Goal: Browse casually

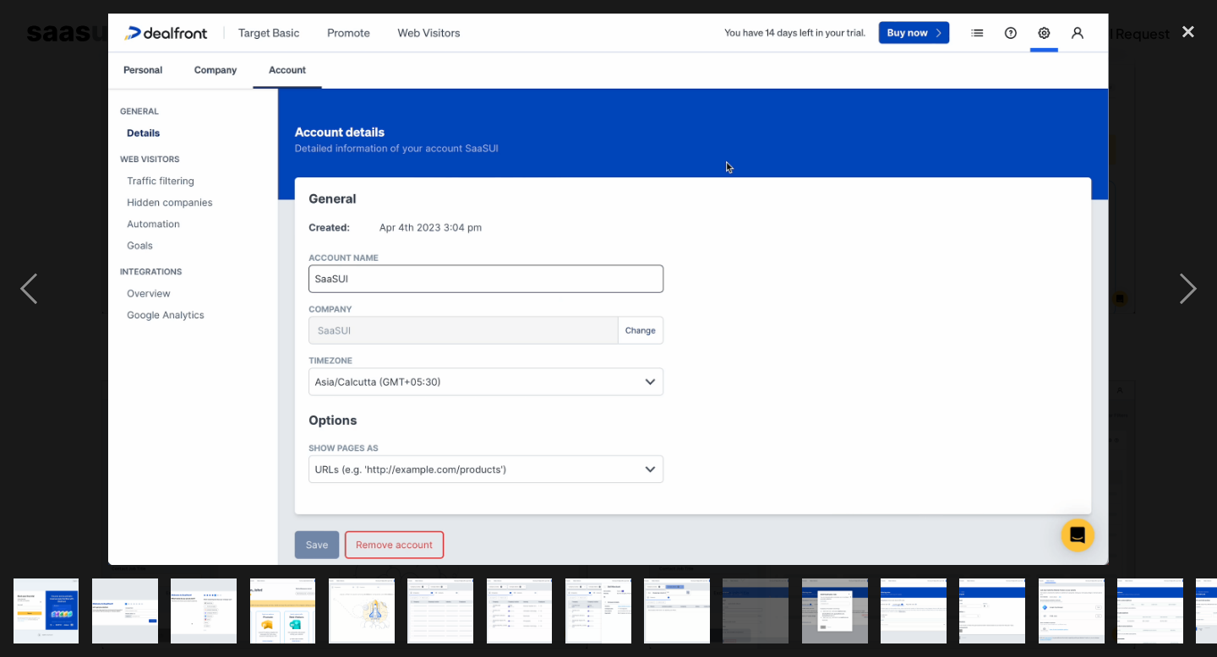
scroll to position [685, 0]
click at [1193, 290] on div "next image" at bounding box center [1187, 290] width 57 height 553
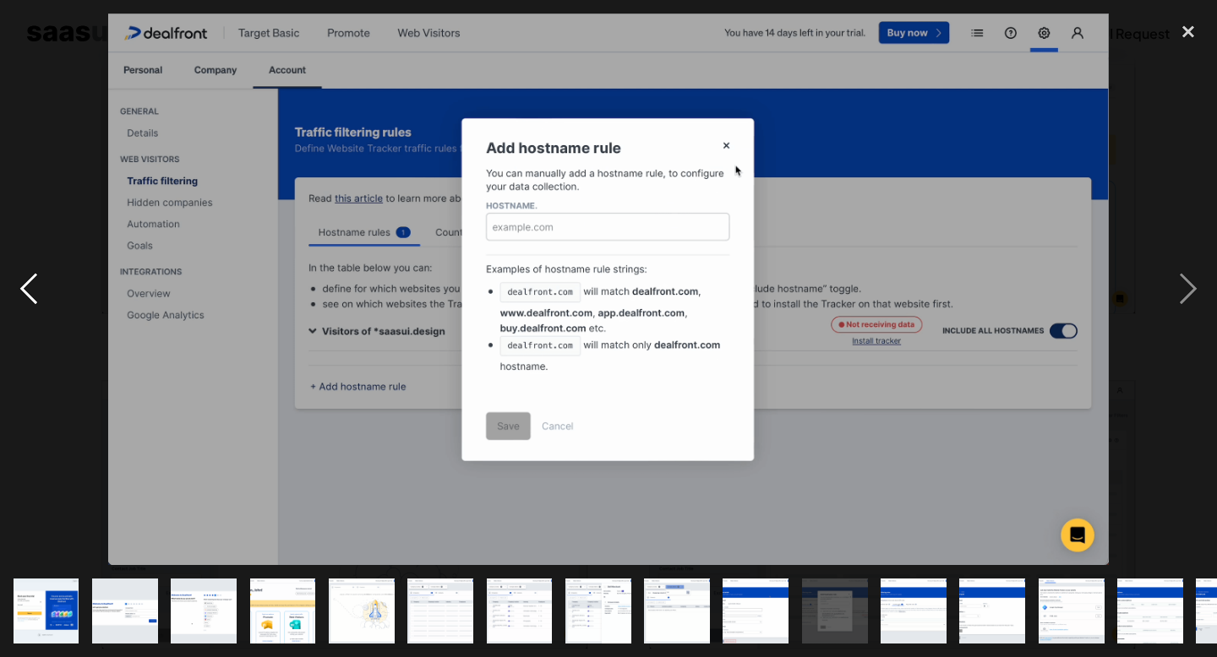
click at [19, 312] on div "previous image" at bounding box center [28, 290] width 57 height 553
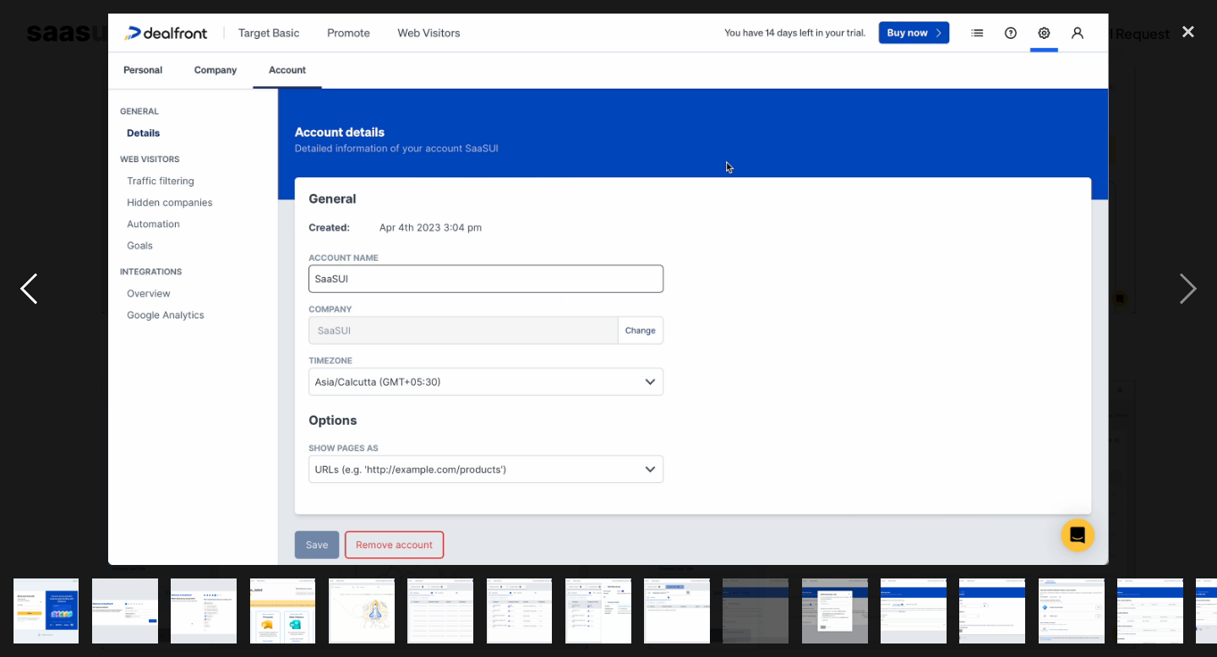
click at [19, 312] on div "previous image" at bounding box center [28, 290] width 57 height 553
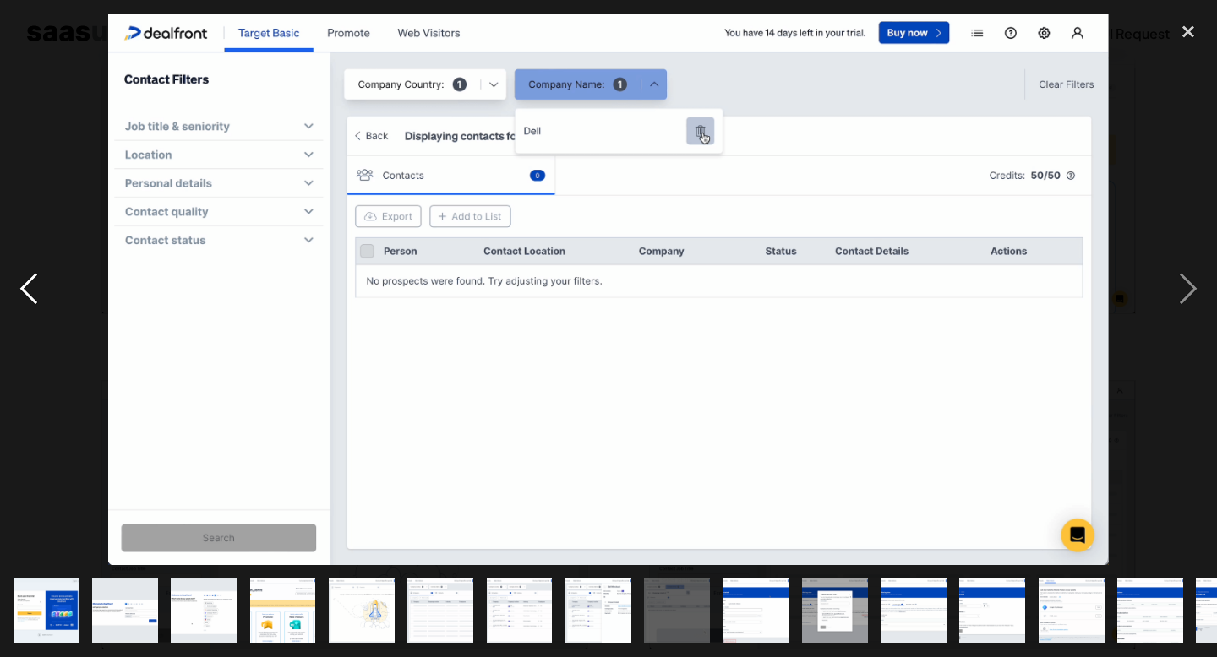
click at [19, 312] on div "previous image" at bounding box center [28, 290] width 57 height 553
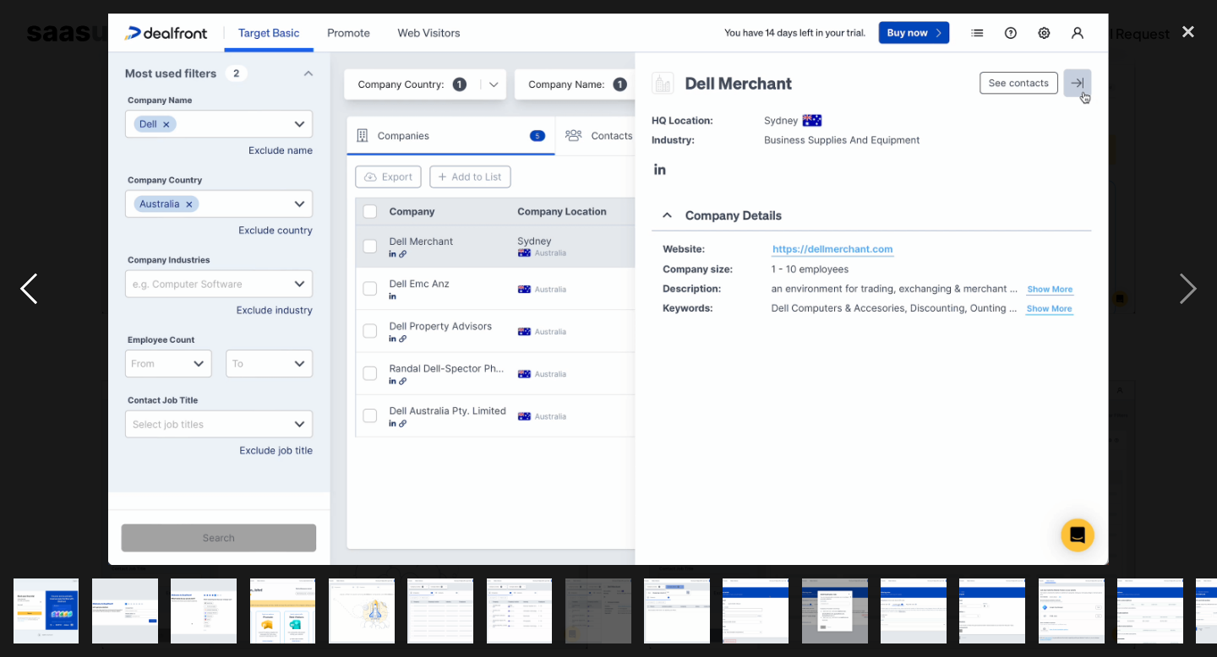
click at [19, 312] on div "previous image" at bounding box center [28, 290] width 57 height 553
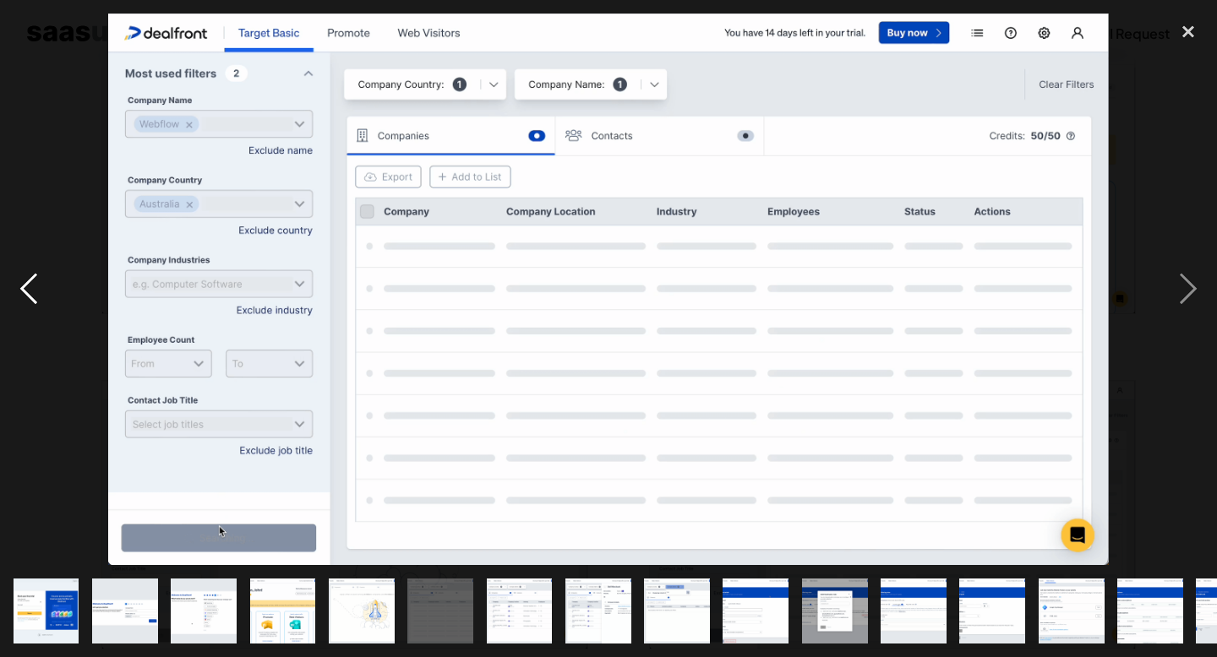
click at [19, 312] on div "previous image" at bounding box center [28, 290] width 57 height 553
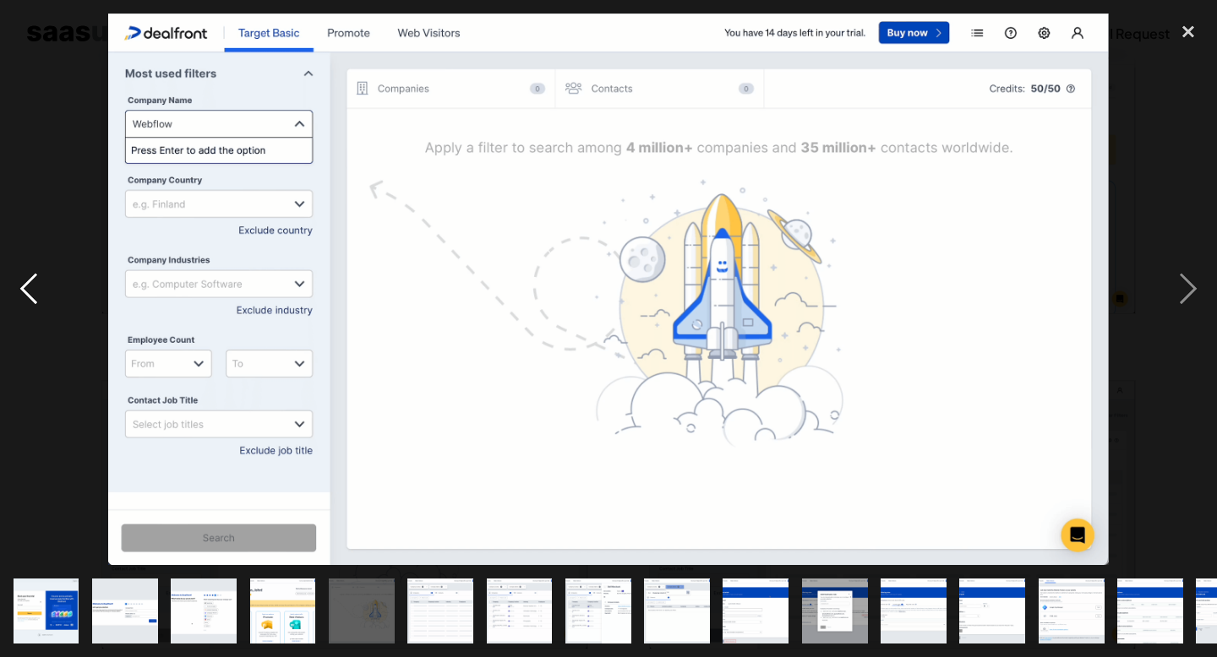
click at [19, 312] on div "previous image" at bounding box center [28, 290] width 57 height 553
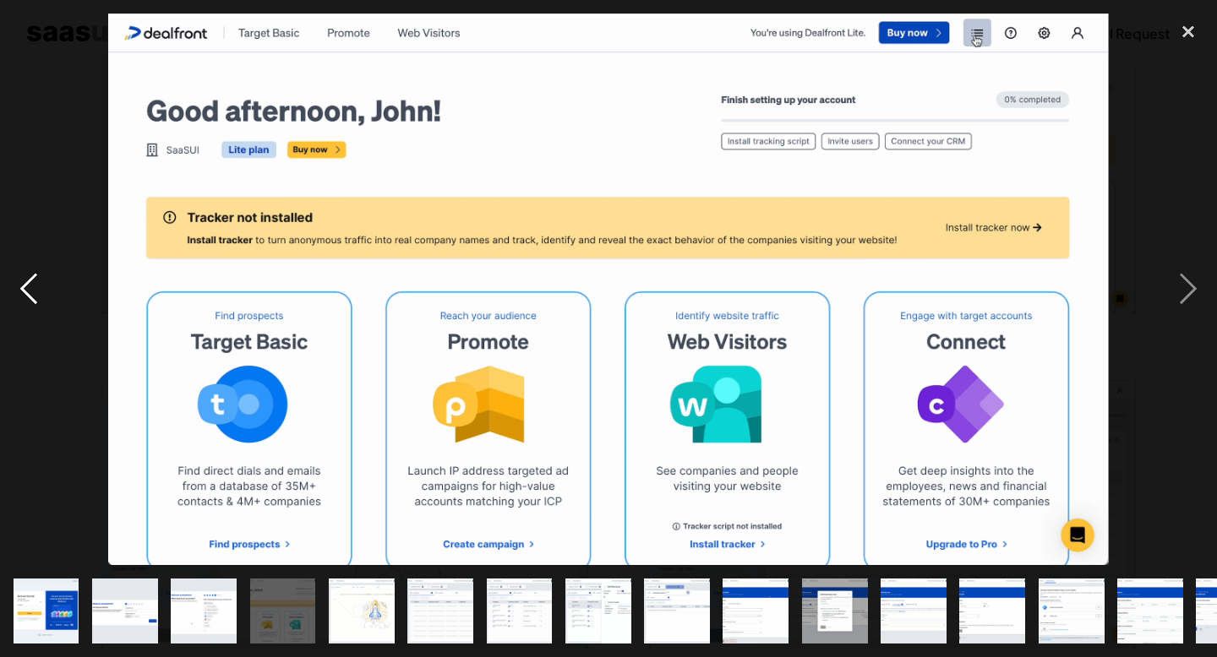
click at [19, 312] on div "previous image" at bounding box center [28, 290] width 57 height 553
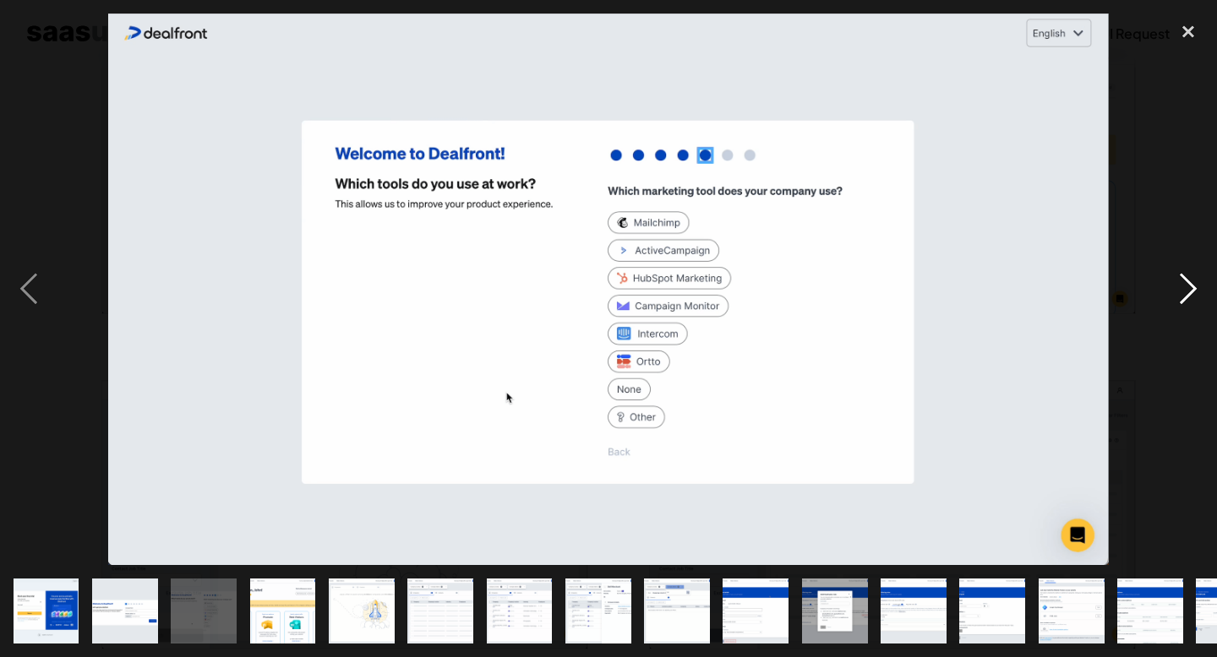
click at [1181, 295] on div "next image" at bounding box center [1187, 290] width 57 height 553
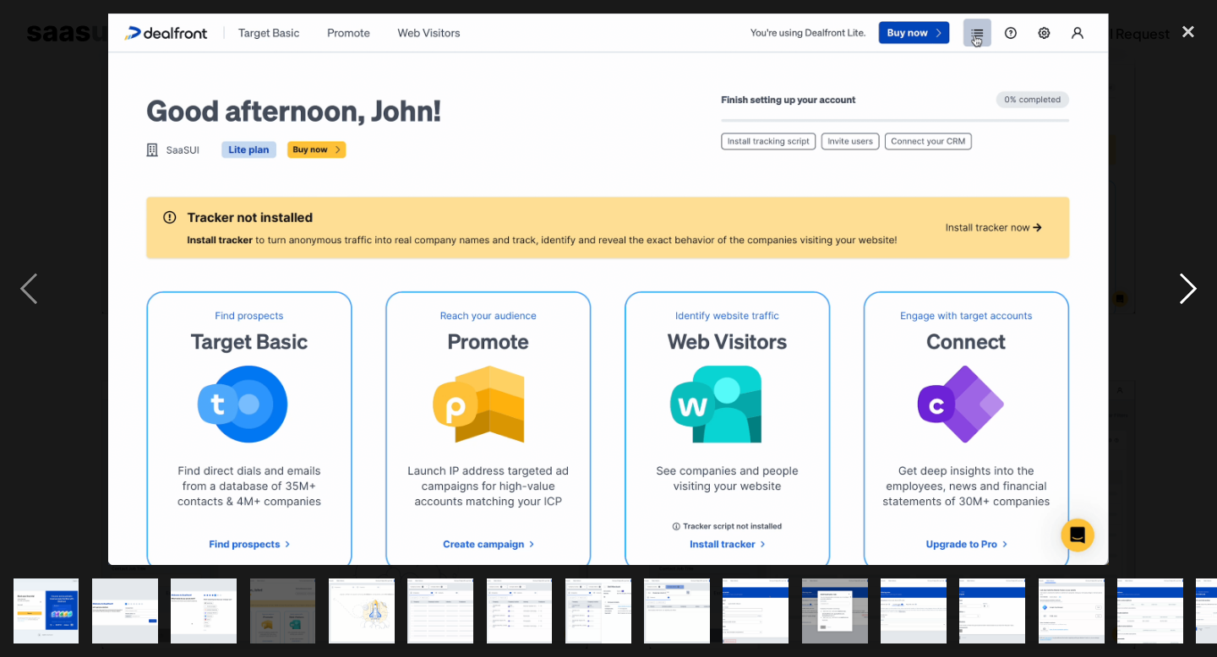
click at [1190, 284] on div "next image" at bounding box center [1187, 290] width 57 height 553
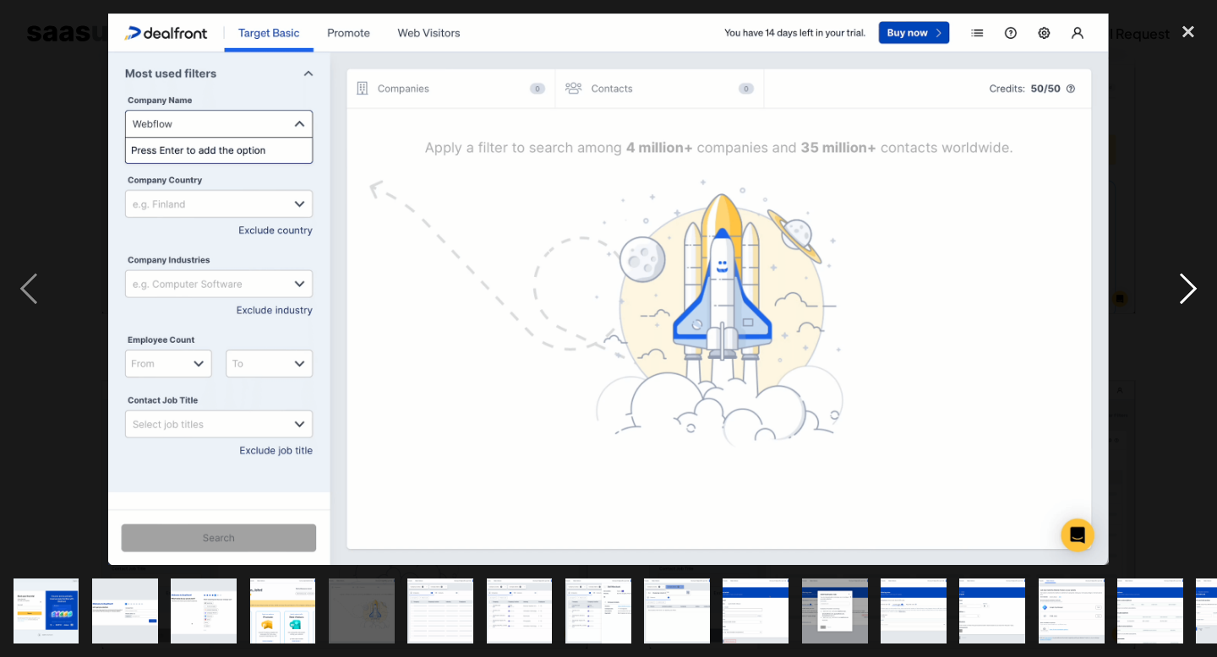
click at [1177, 300] on div "next image" at bounding box center [1187, 290] width 57 height 553
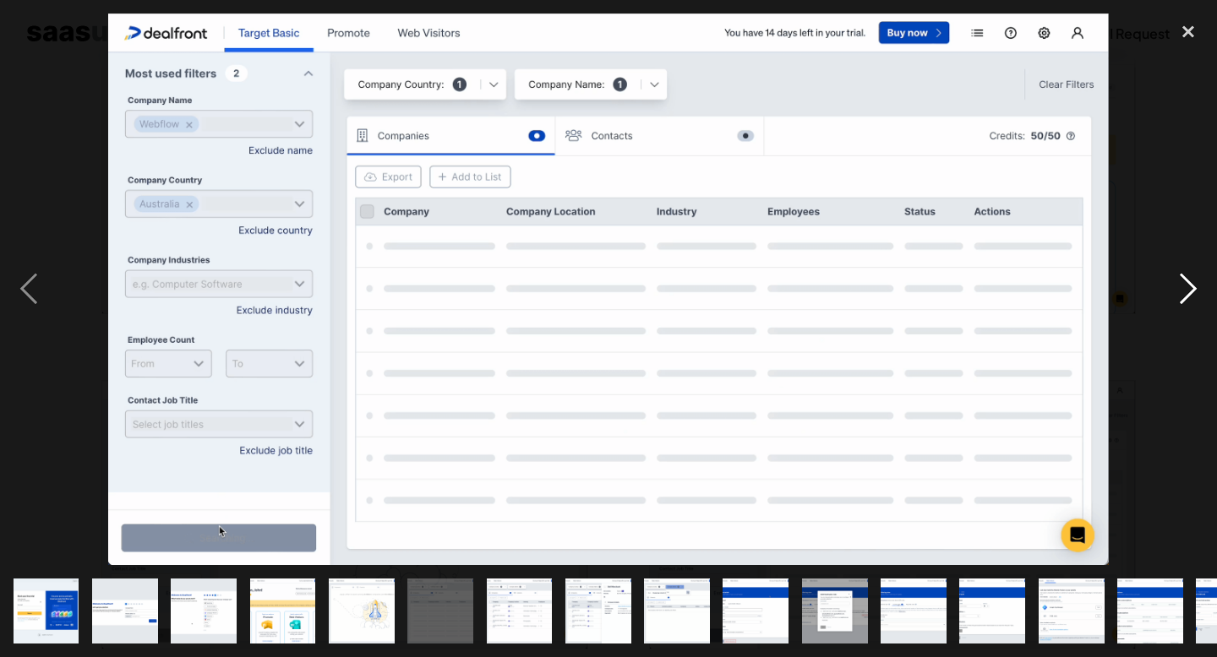
click at [1177, 300] on div "next image" at bounding box center [1187, 290] width 57 height 553
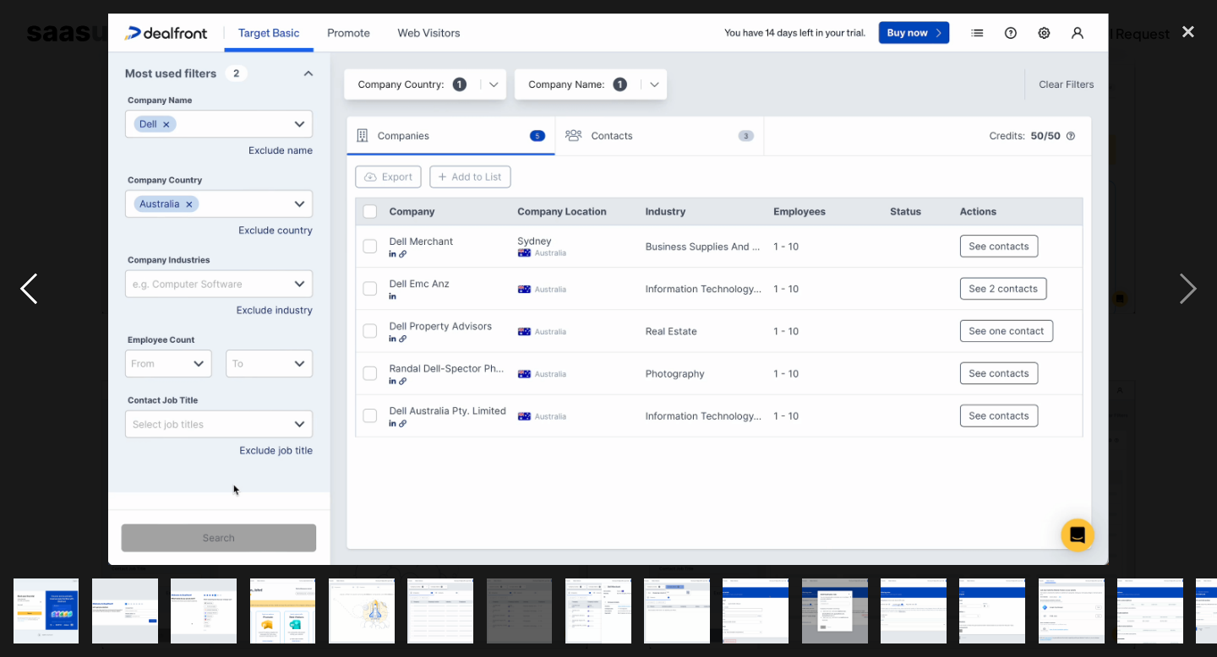
click at [19, 319] on div "previous image" at bounding box center [28, 290] width 57 height 553
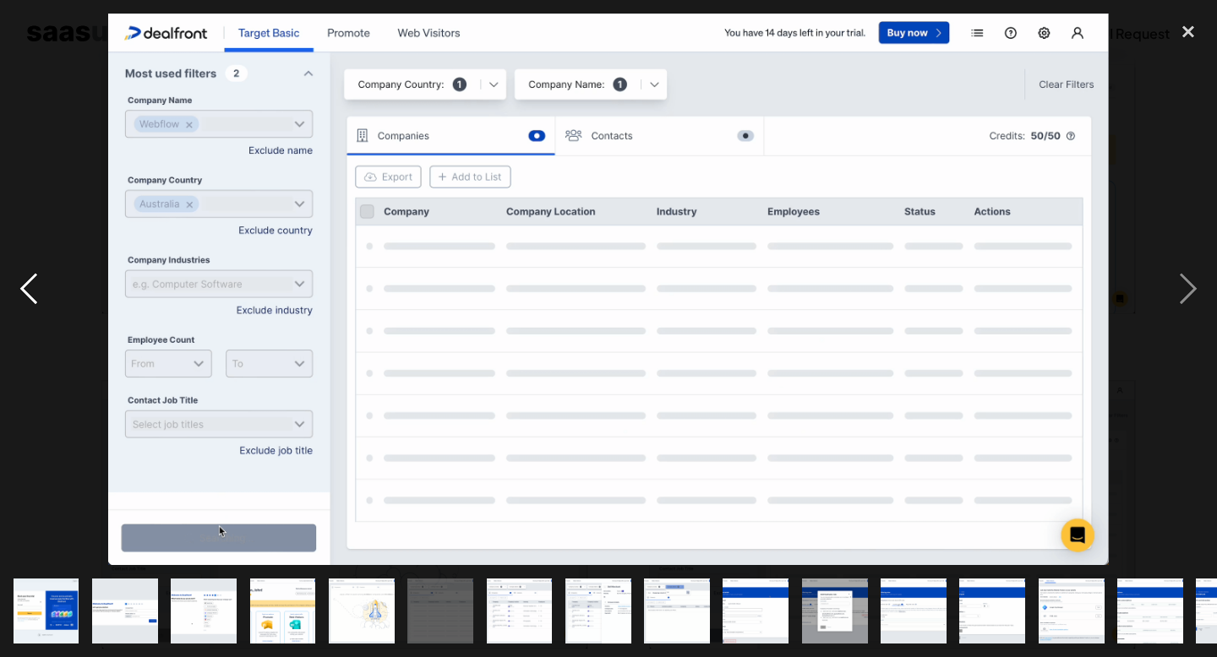
click at [19, 302] on div "previous image" at bounding box center [28, 290] width 57 height 553
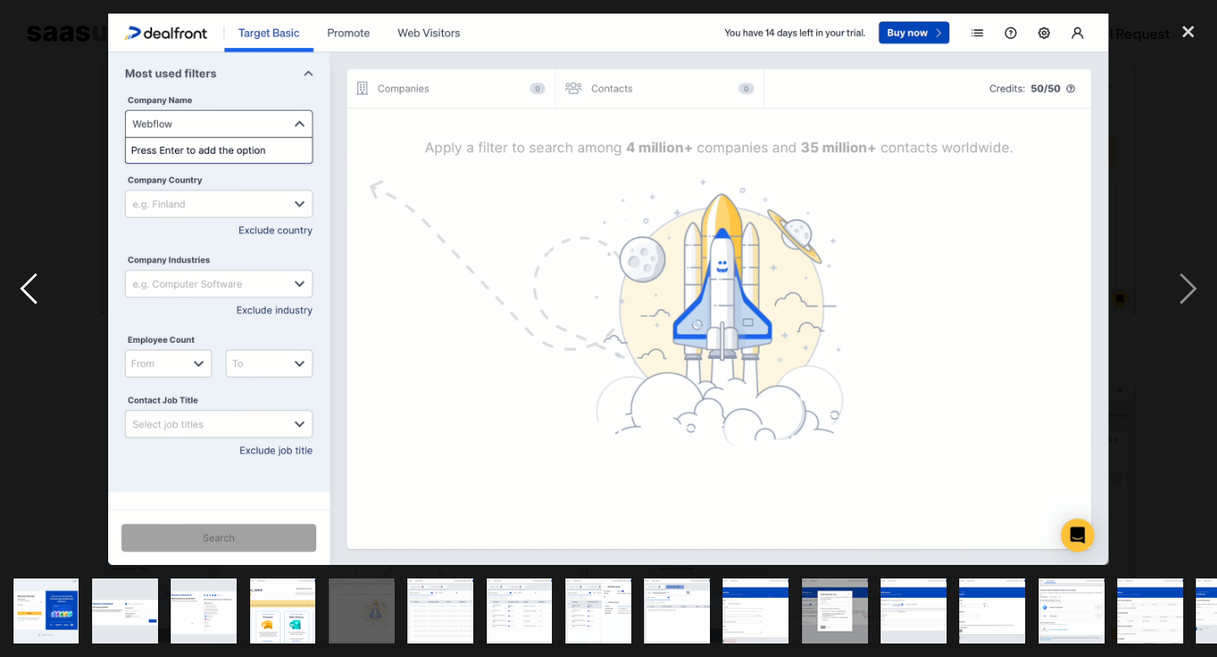
click at [19, 302] on div "previous image" at bounding box center [28, 290] width 57 height 553
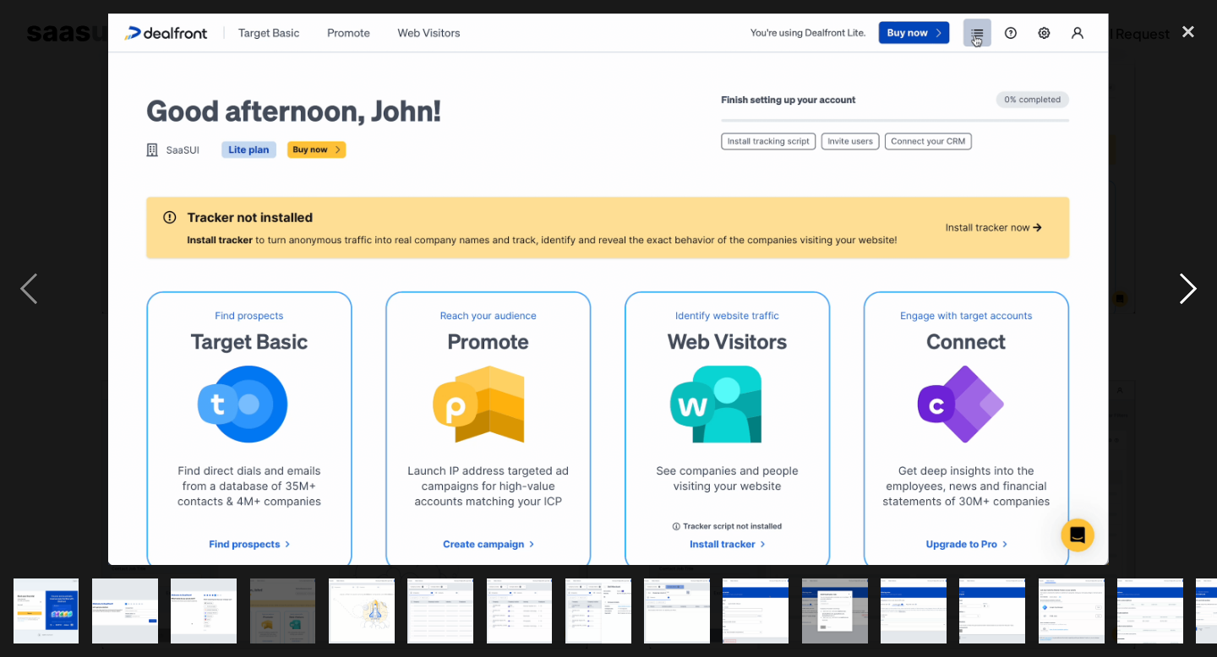
click at [1193, 294] on div "next image" at bounding box center [1187, 290] width 57 height 553
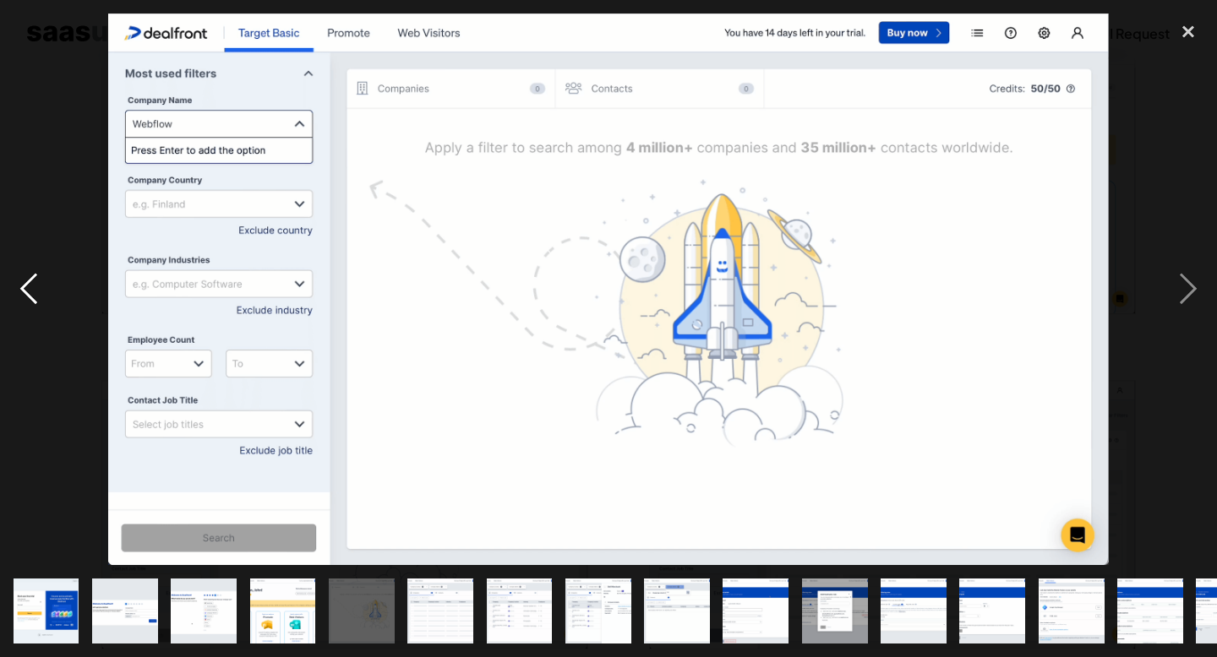
click at [42, 291] on div "previous image" at bounding box center [28, 290] width 57 height 553
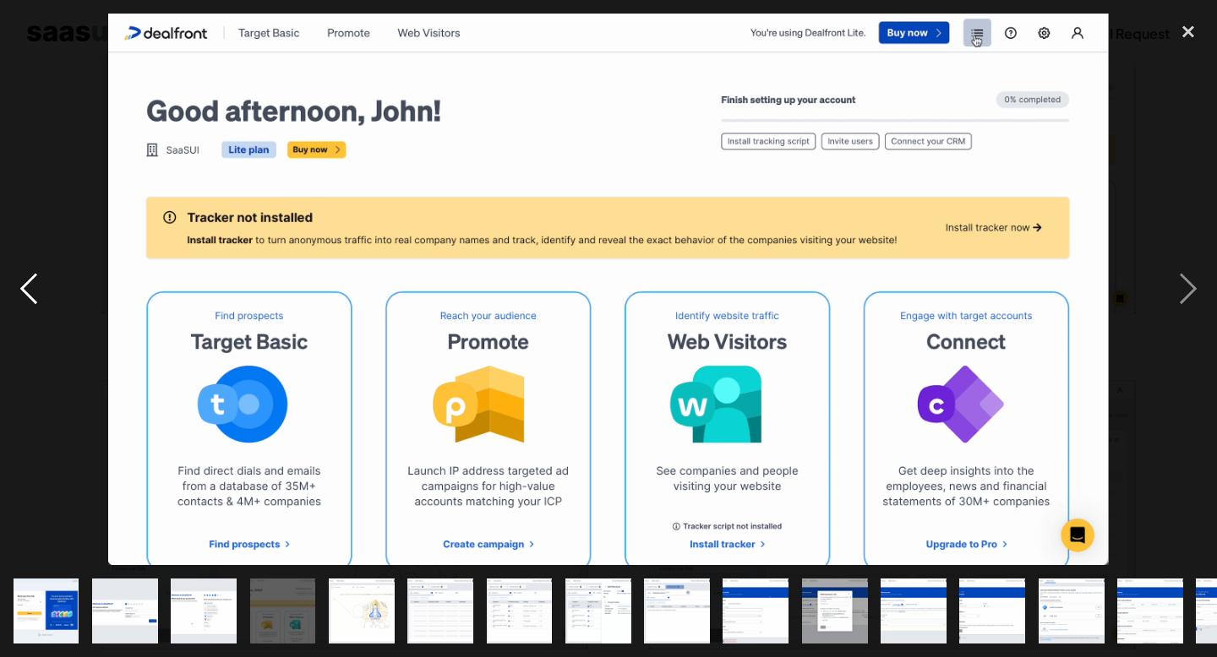
click at [42, 291] on div "previous image" at bounding box center [28, 290] width 57 height 553
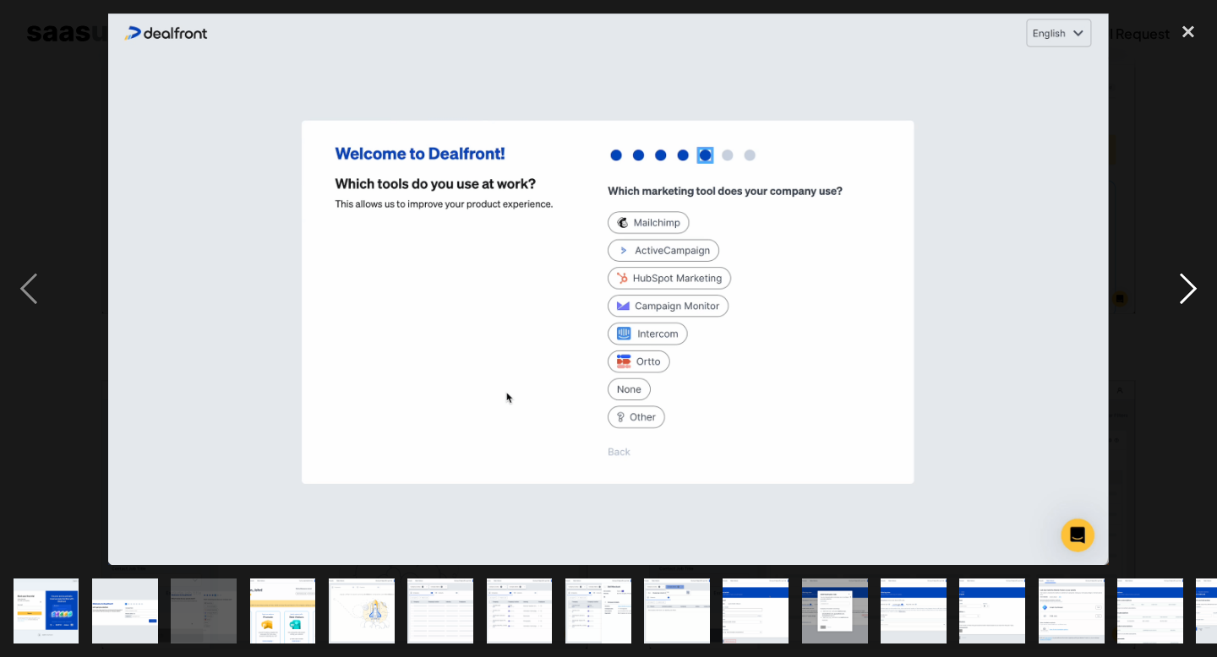
click at [1190, 294] on div "next image" at bounding box center [1187, 290] width 57 height 553
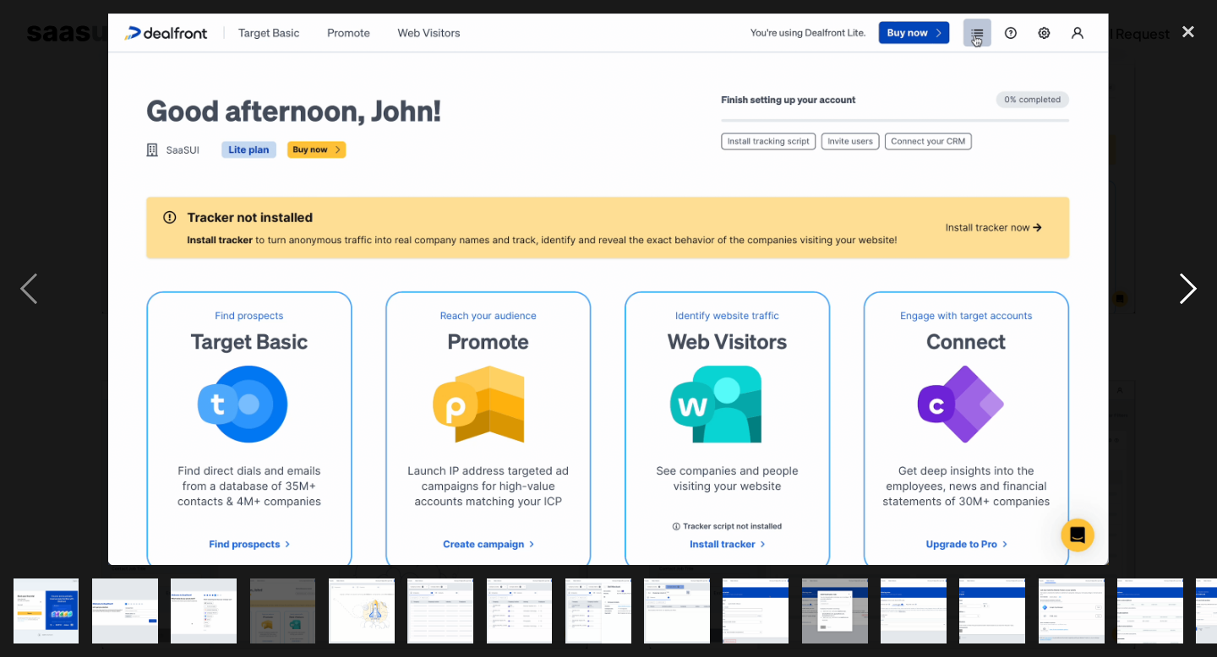
click at [1196, 301] on div "next image" at bounding box center [1187, 290] width 57 height 553
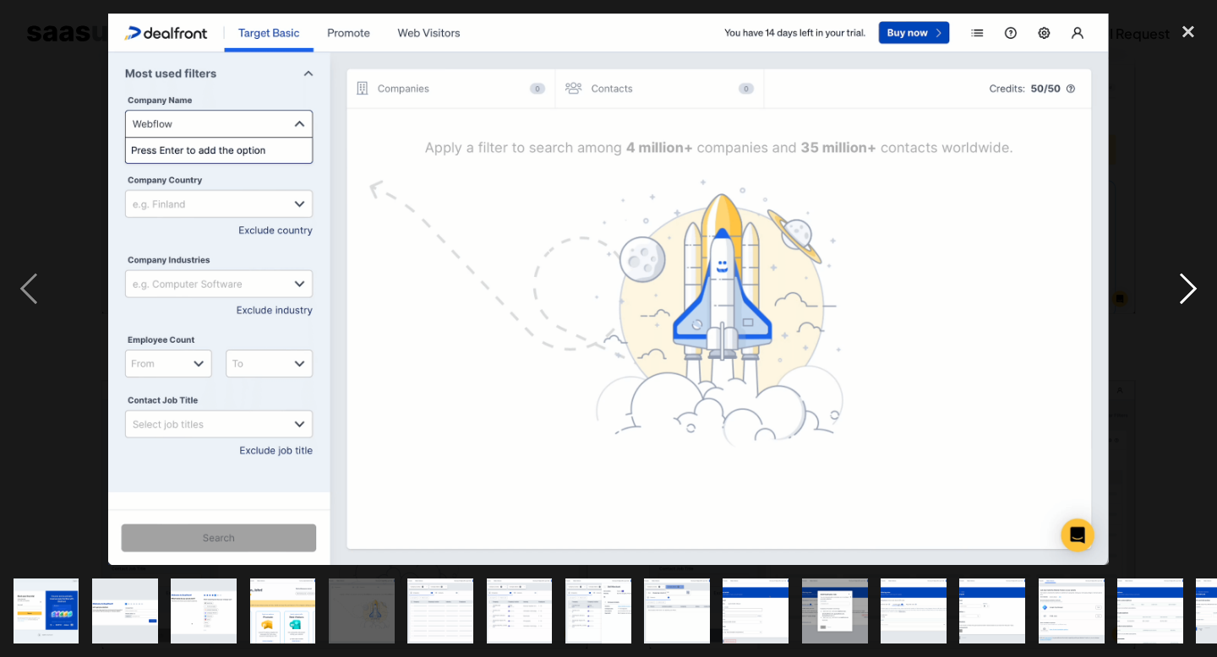
click at [1196, 301] on div "next image" at bounding box center [1187, 290] width 57 height 553
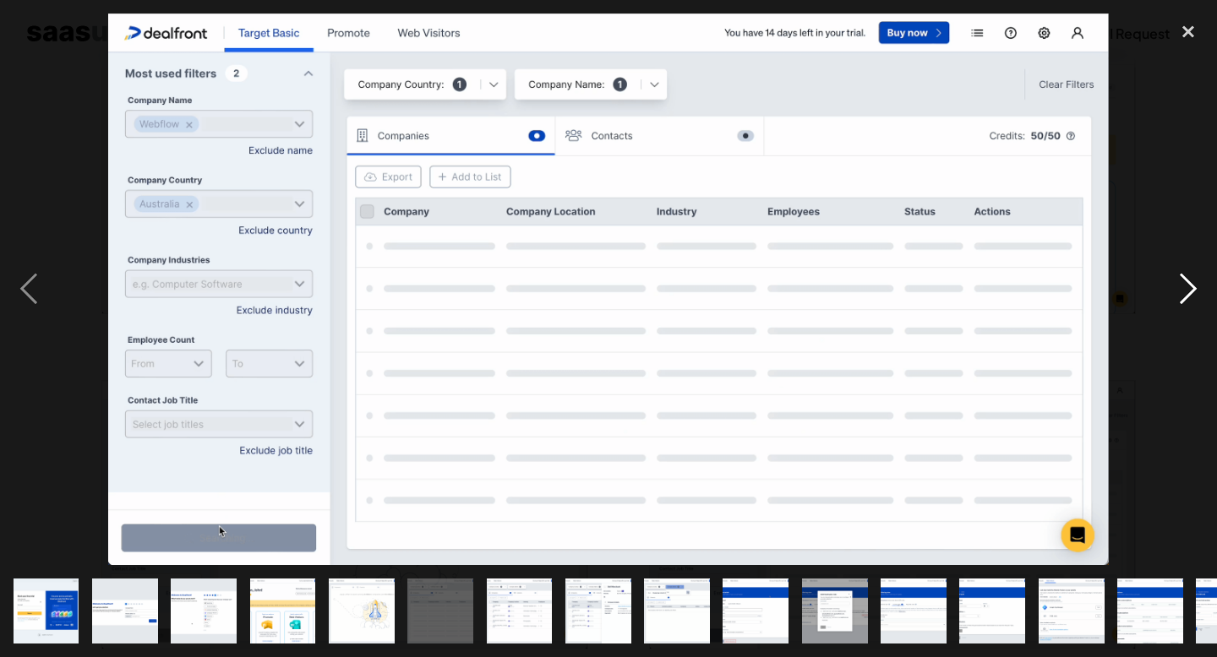
click at [1196, 301] on div "next image" at bounding box center [1187, 290] width 57 height 553
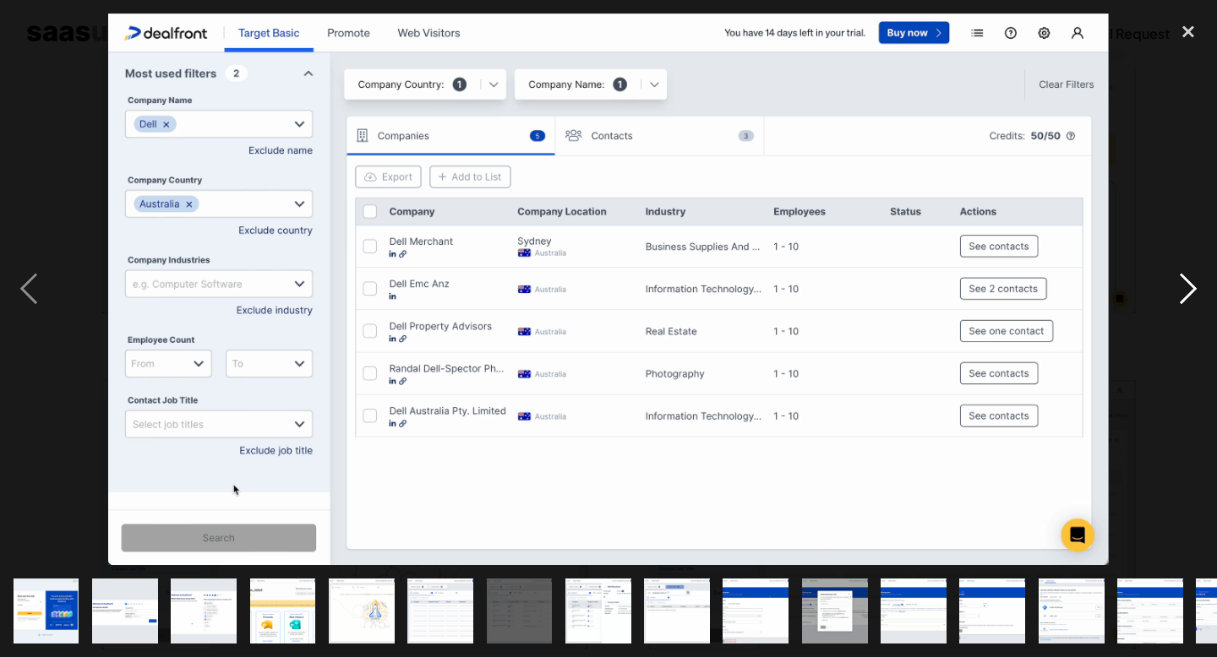
click at [1196, 301] on div "next image" at bounding box center [1187, 290] width 57 height 553
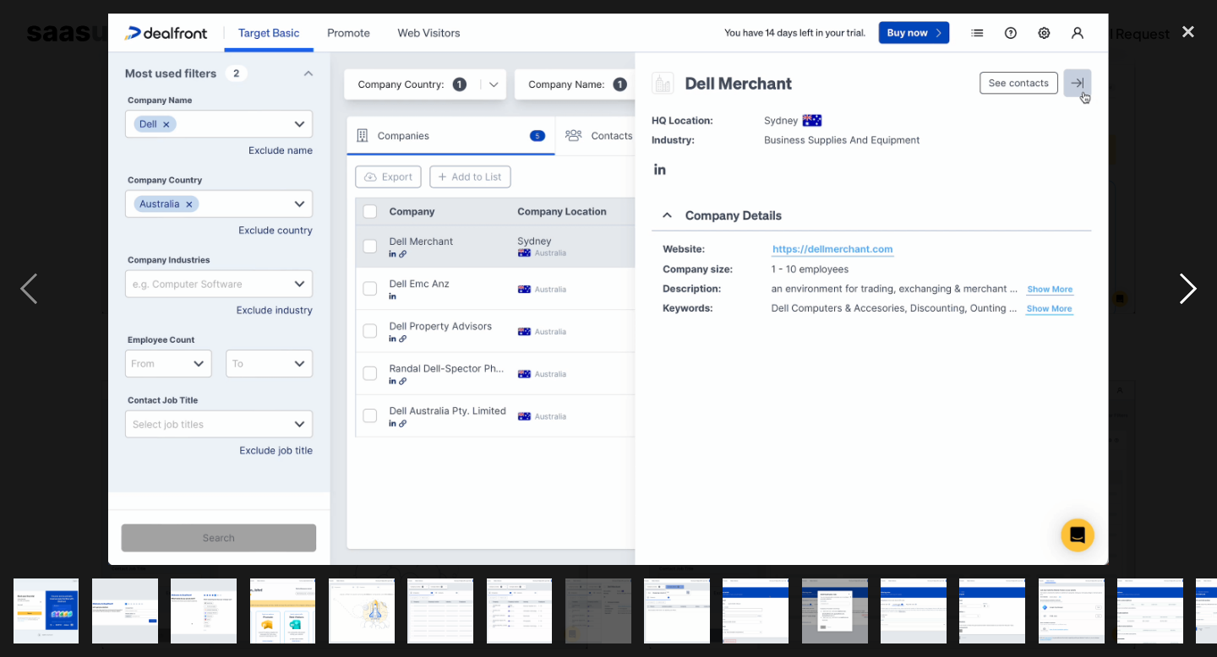
click at [1196, 301] on div "next image" at bounding box center [1187, 290] width 57 height 553
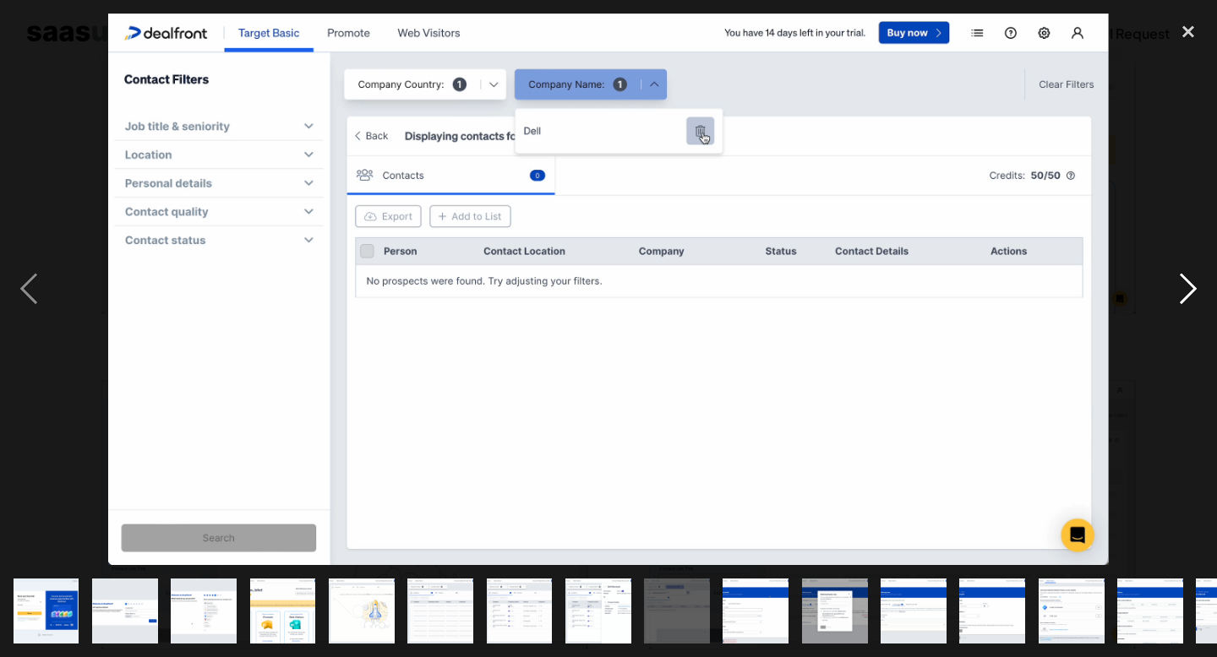
click at [1196, 301] on div "next image" at bounding box center [1187, 290] width 57 height 553
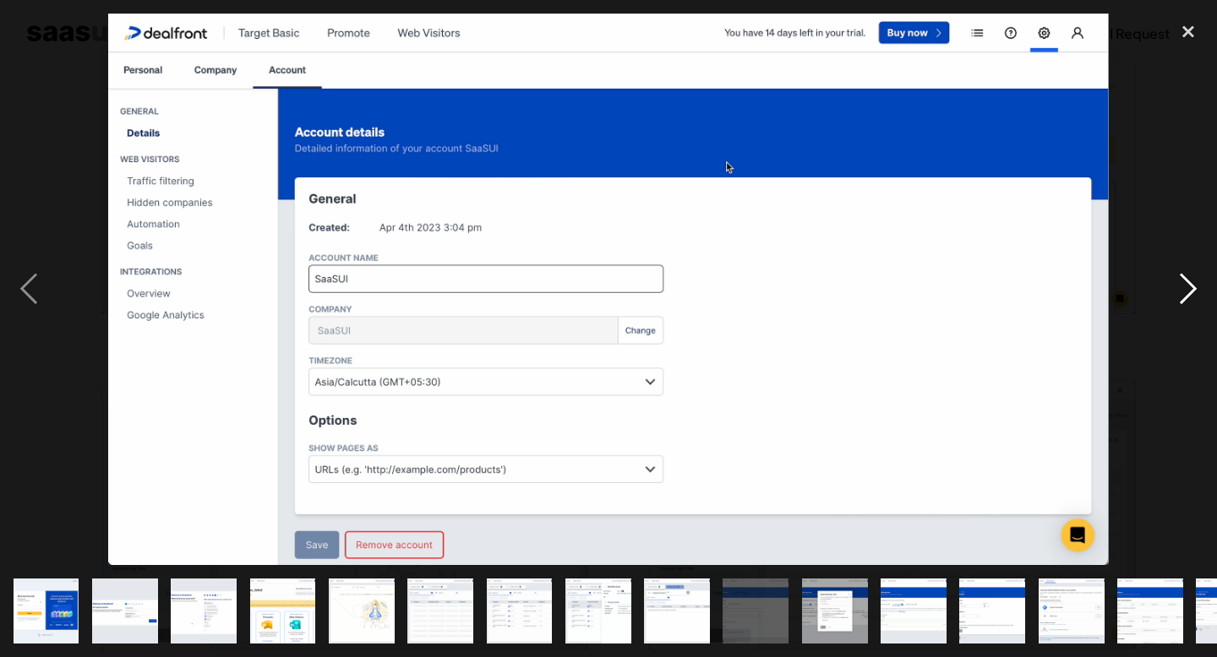
click at [1196, 301] on div "next image" at bounding box center [1187, 290] width 57 height 553
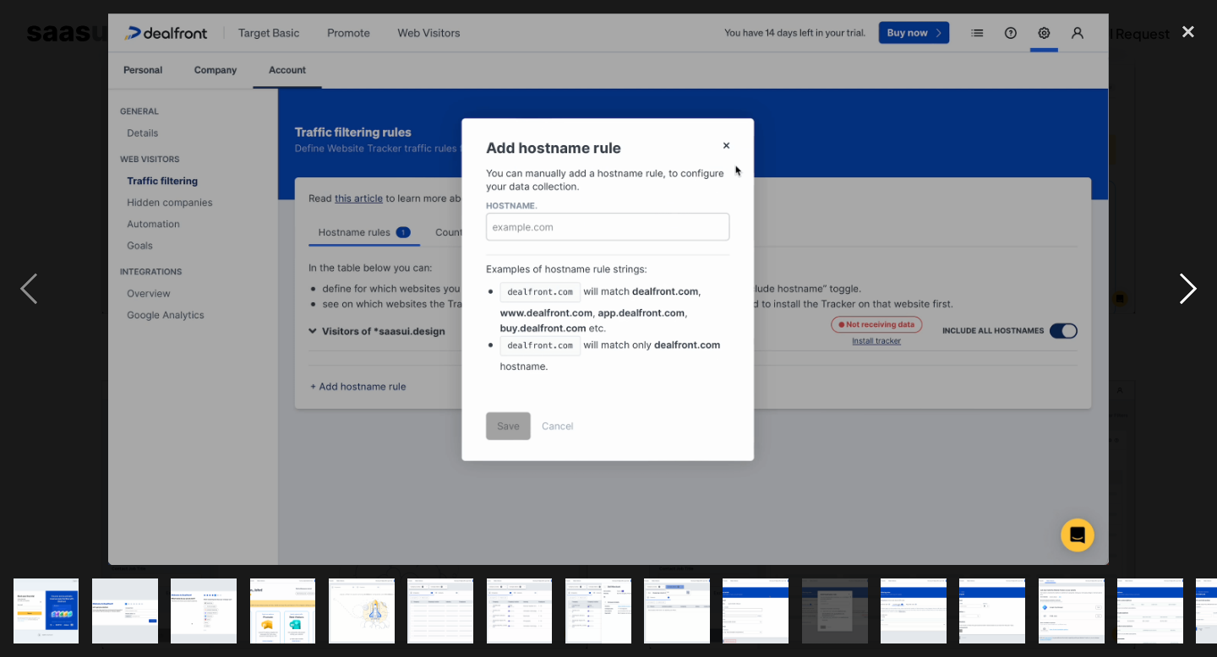
click at [1196, 301] on div "next image" at bounding box center [1187, 290] width 57 height 553
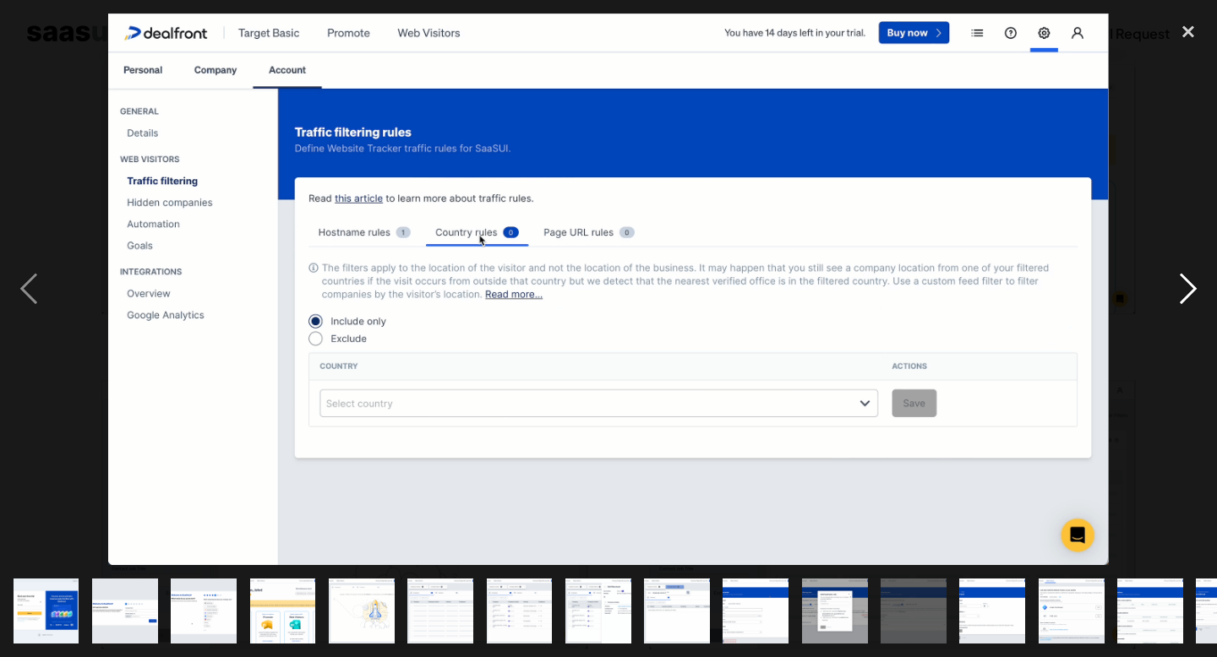
click at [1196, 301] on div "next image" at bounding box center [1187, 290] width 57 height 553
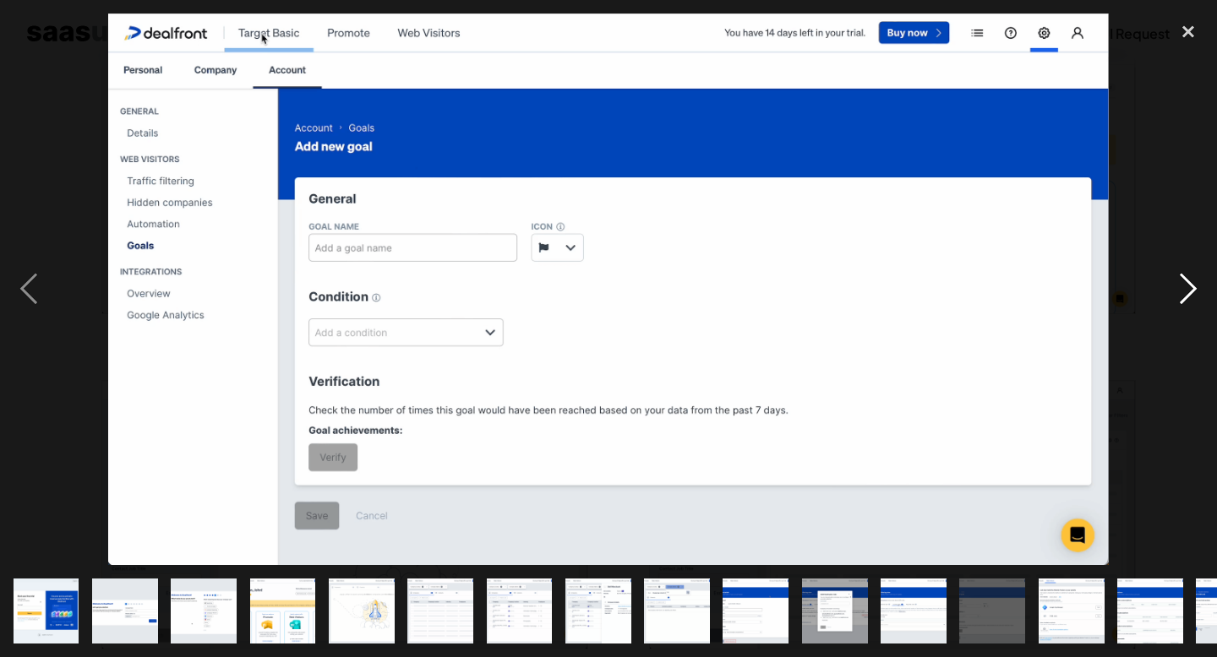
click at [1196, 301] on div "next image" at bounding box center [1187, 290] width 57 height 553
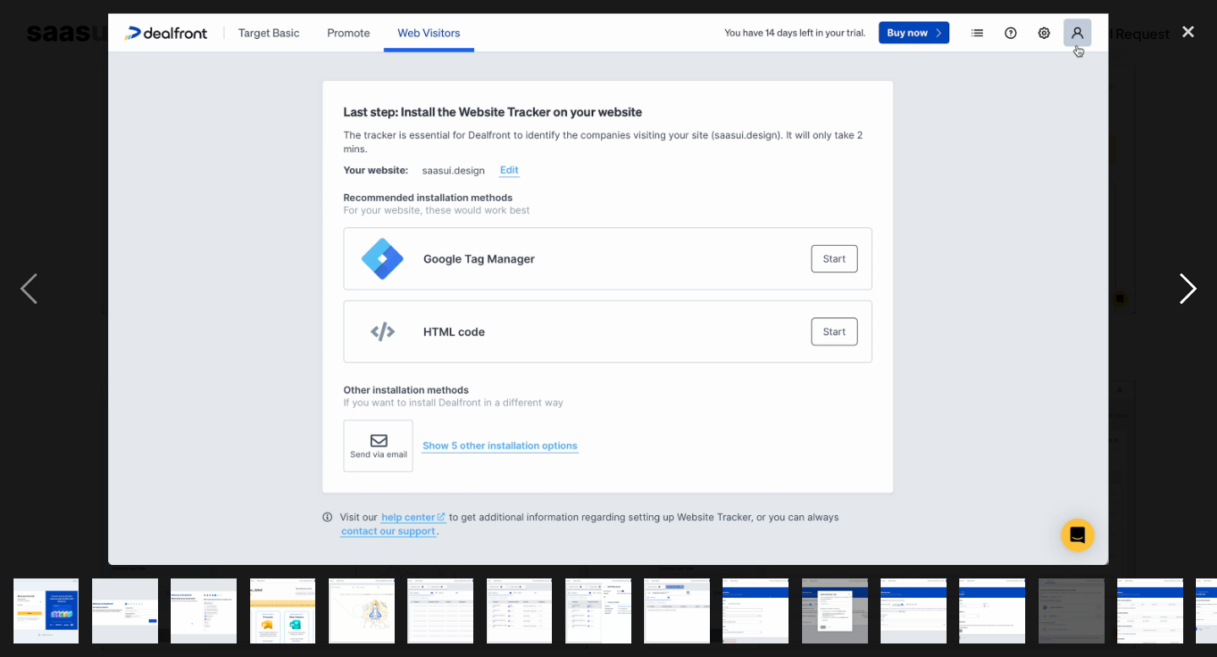
click at [1196, 301] on div "next image" at bounding box center [1187, 290] width 57 height 553
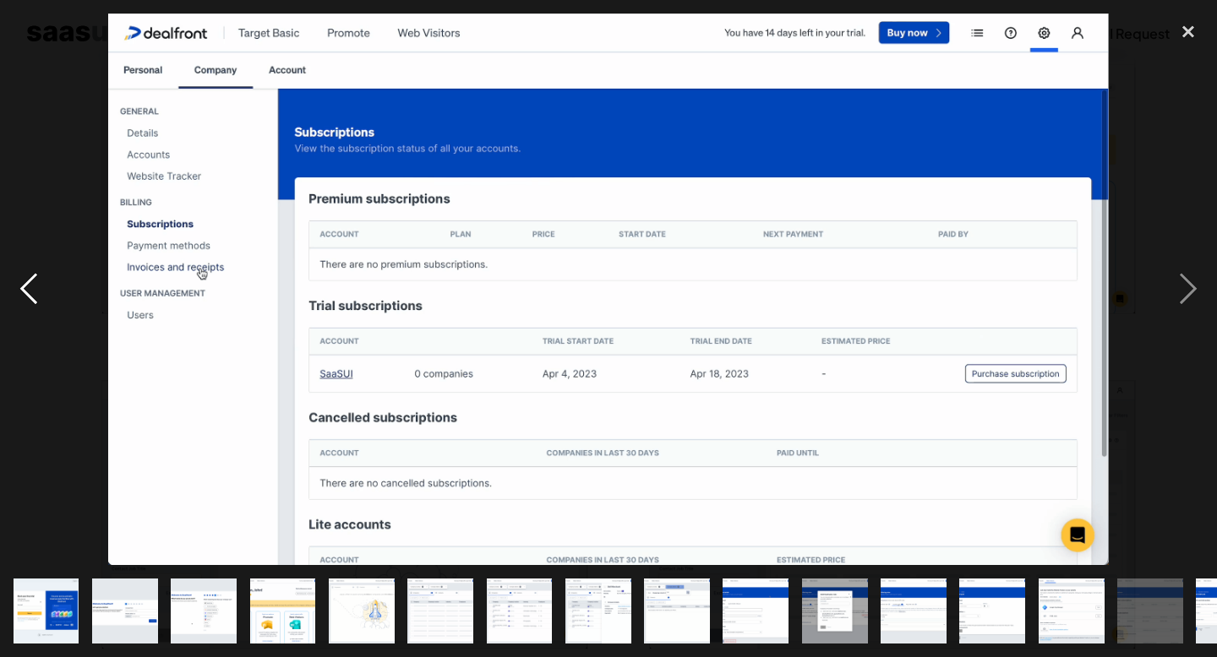
click at [41, 275] on div "previous image" at bounding box center [28, 290] width 57 height 553
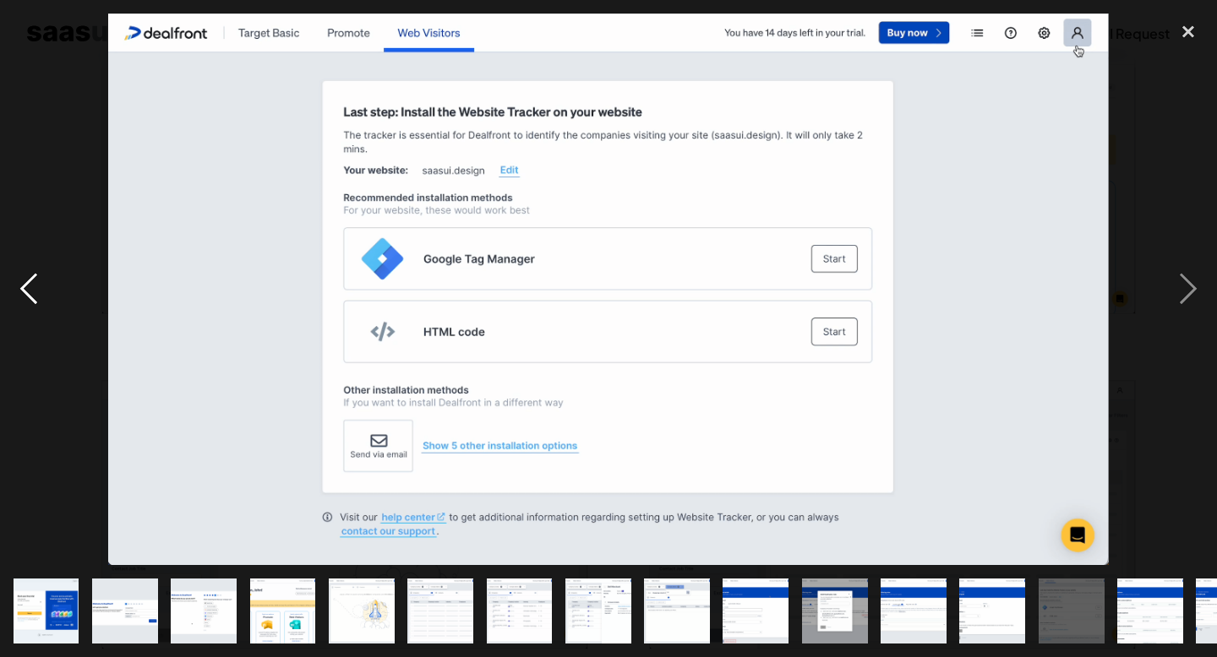
click at [41, 275] on div "previous image" at bounding box center [28, 290] width 57 height 553
